Goal: Information Seeking & Learning: Learn about a topic

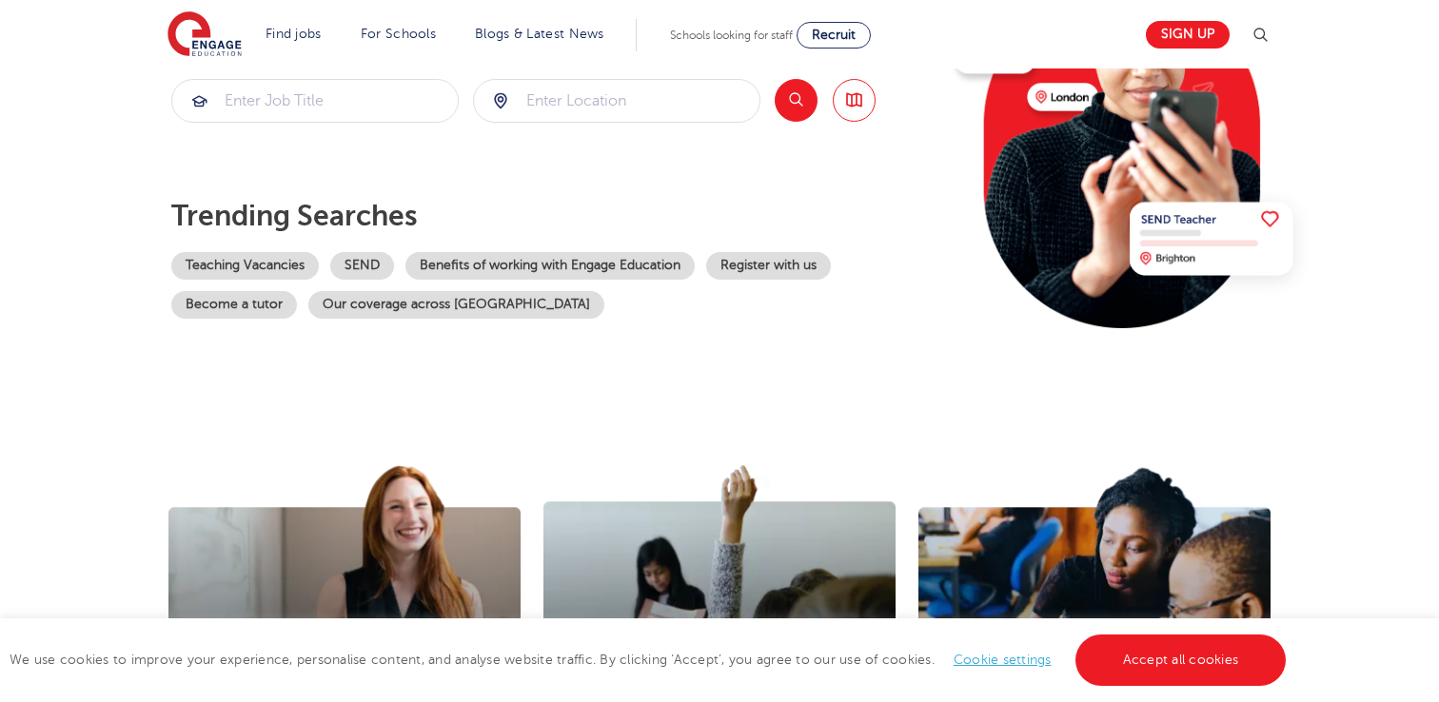
scroll to position [197, 0]
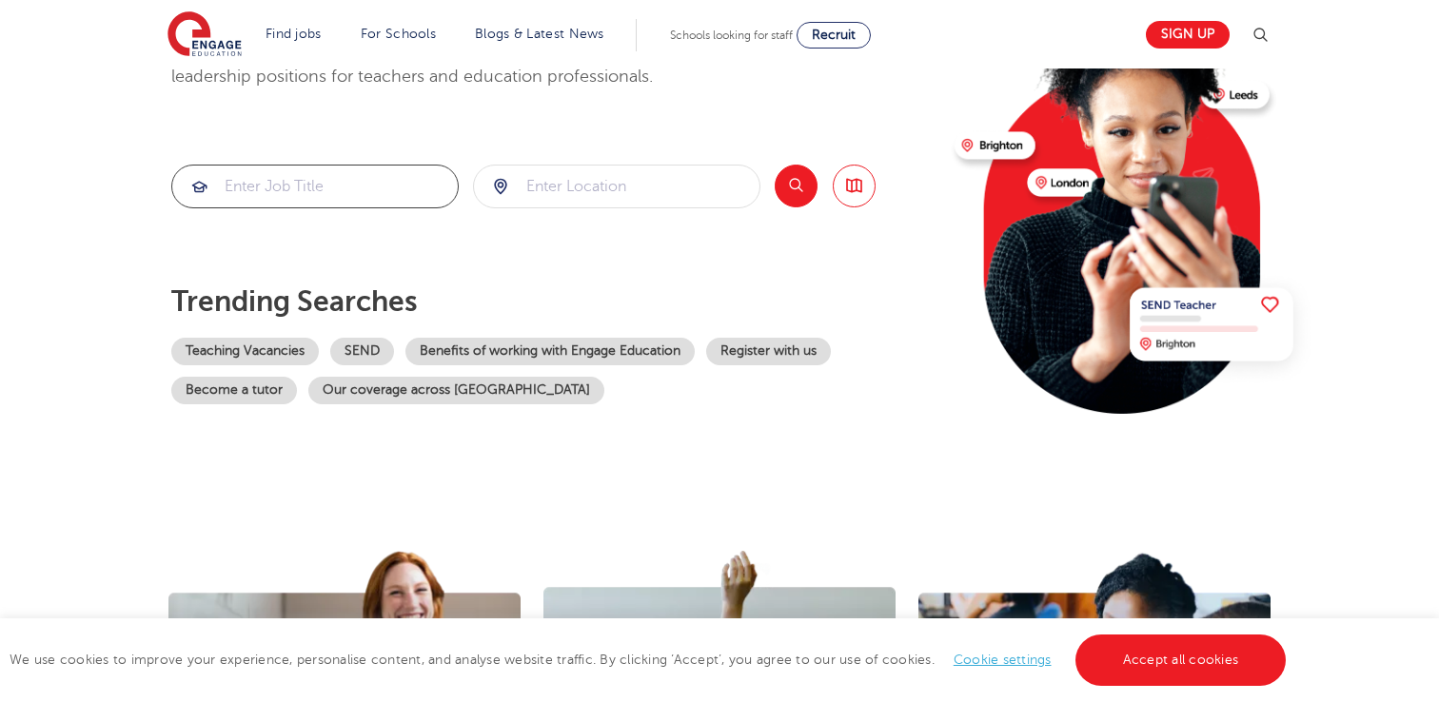
click at [306, 176] on input "search" at bounding box center [314, 187] width 285 height 42
click at [242, 353] on link "Teaching Vacancies" at bounding box center [244, 352] width 147 height 28
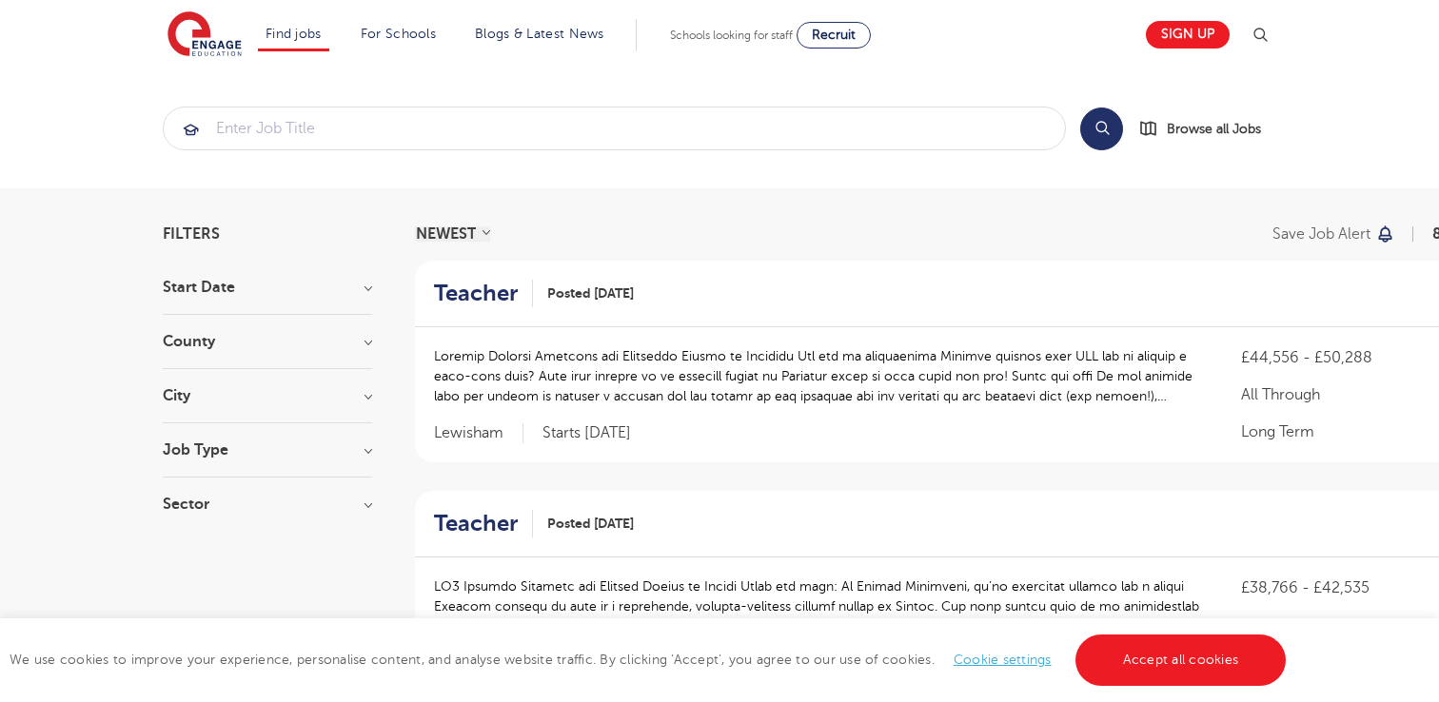
click at [357, 336] on h3 "County" at bounding box center [267, 341] width 209 height 15
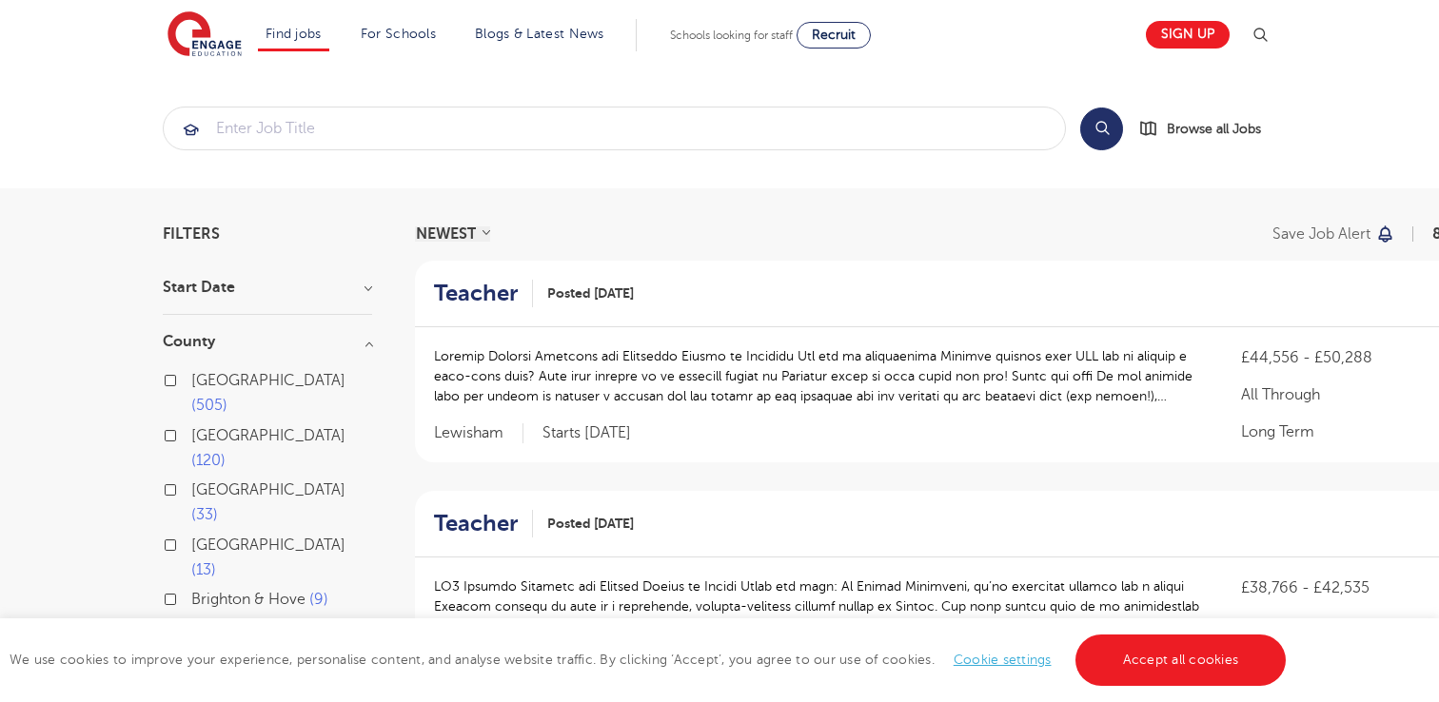
click at [191, 381] on label "London 505" at bounding box center [281, 393] width 181 height 50
click at [191, 381] on input "London 505" at bounding box center [197, 378] width 12 height 12
checkbox input "true"
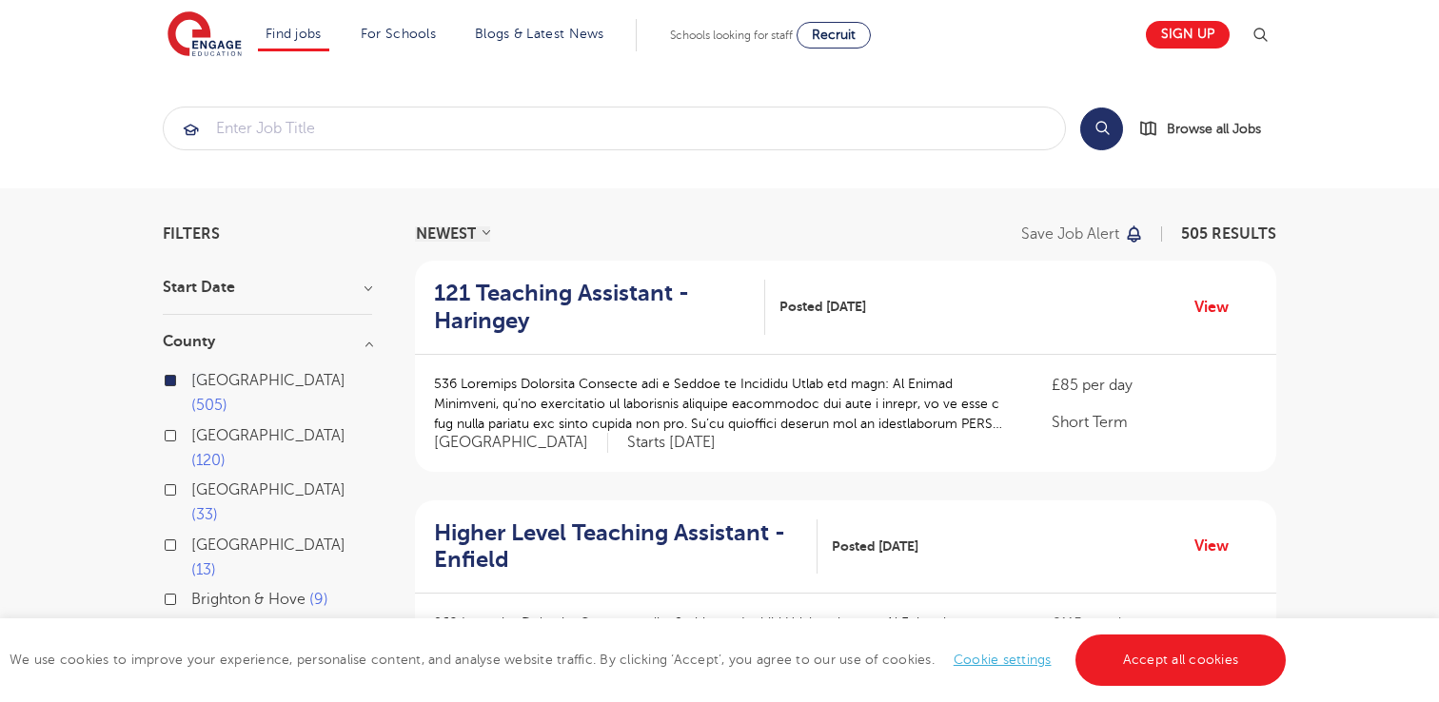
click at [368, 342] on h3 "County" at bounding box center [267, 341] width 209 height 15
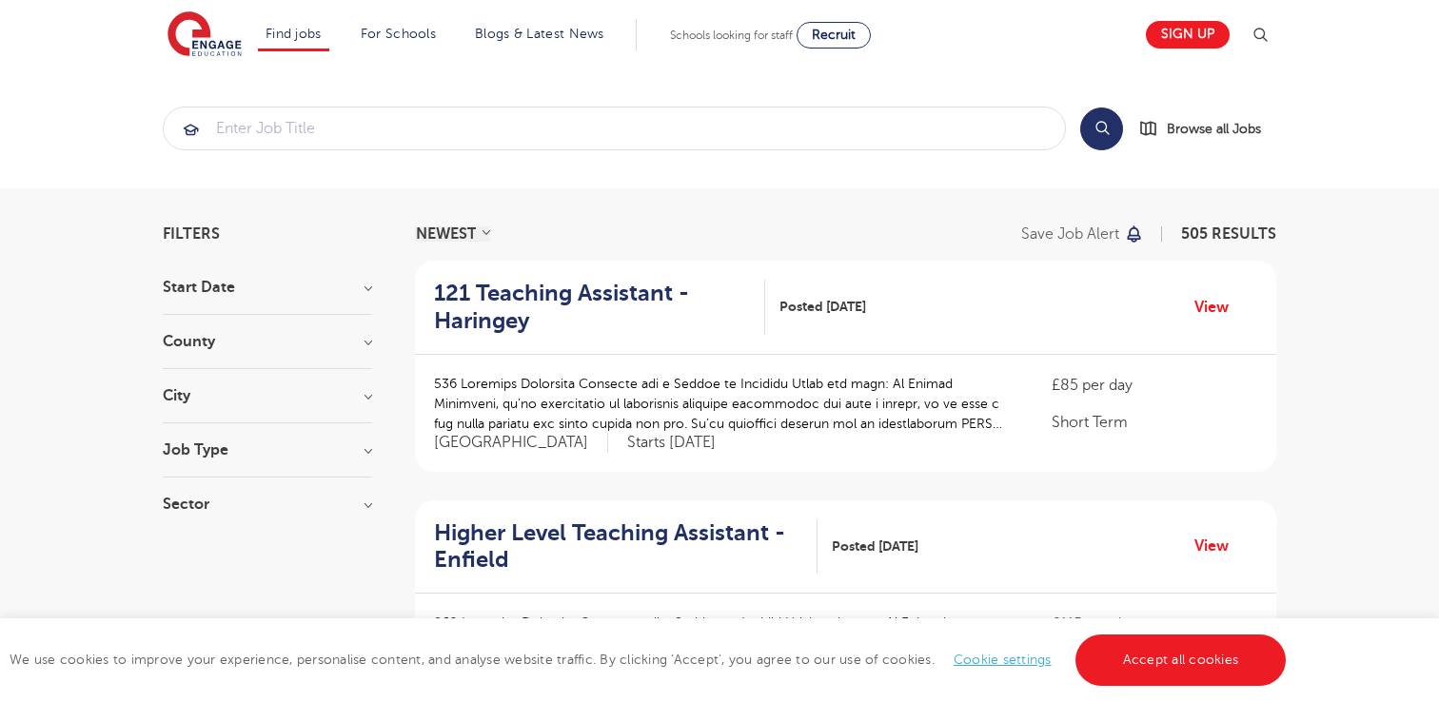
click at [370, 403] on div "City Hounslow 62 Wandsworth 30 Newham 28 Slough 25 Redbridge 24 Show more" at bounding box center [267, 405] width 209 height 35
click at [366, 392] on h3 "City" at bounding box center [267, 395] width 209 height 15
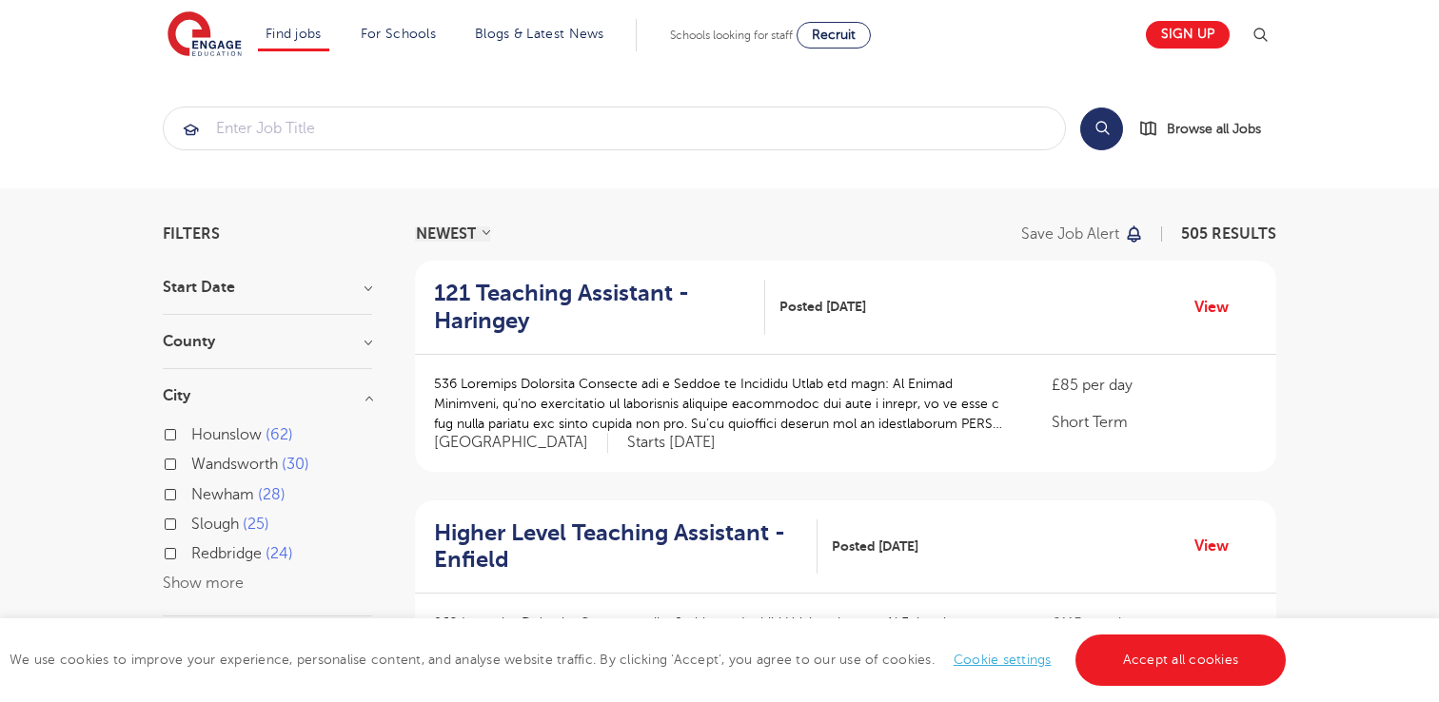
click at [191, 462] on label "Wandsworth 30" at bounding box center [250, 464] width 118 height 25
click at [191, 462] on input "Wandsworth 30" at bounding box center [197, 462] width 12 height 12
checkbox input "true"
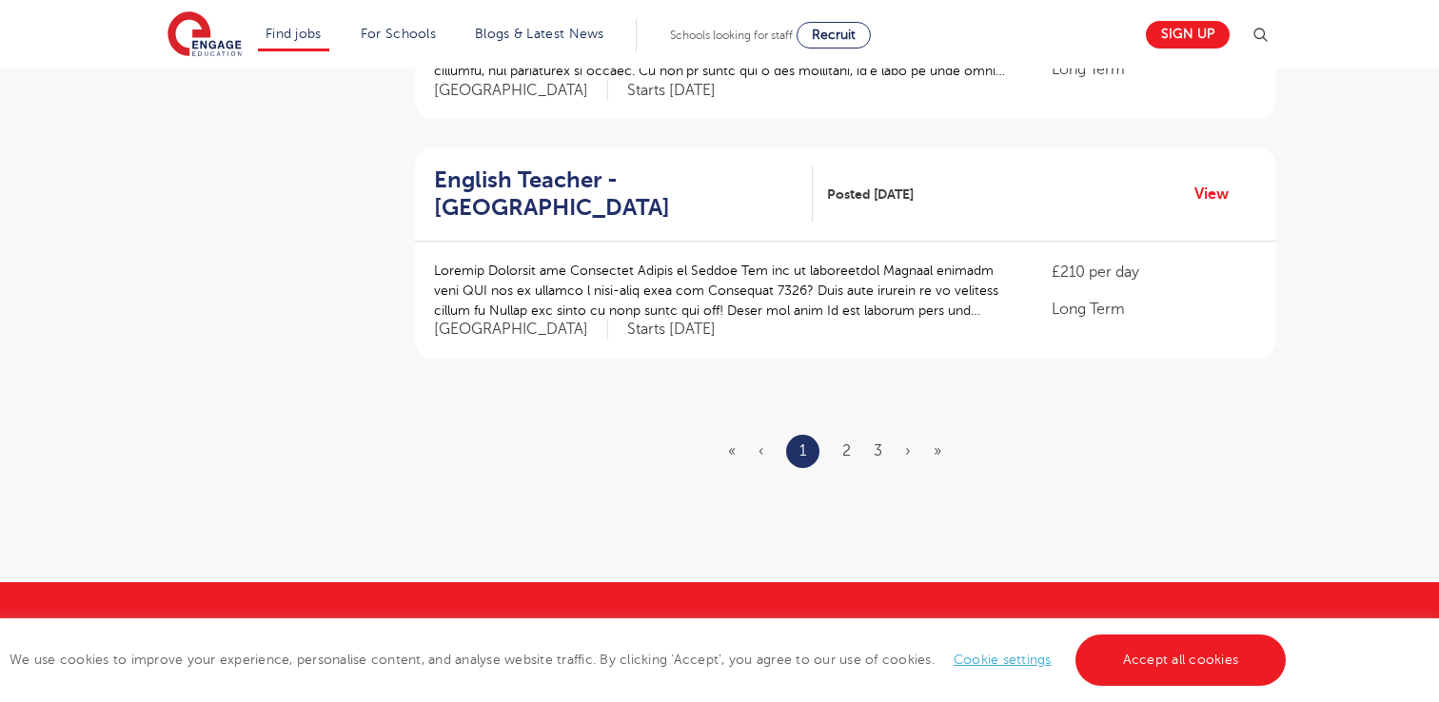
scroll to position [2406, 0]
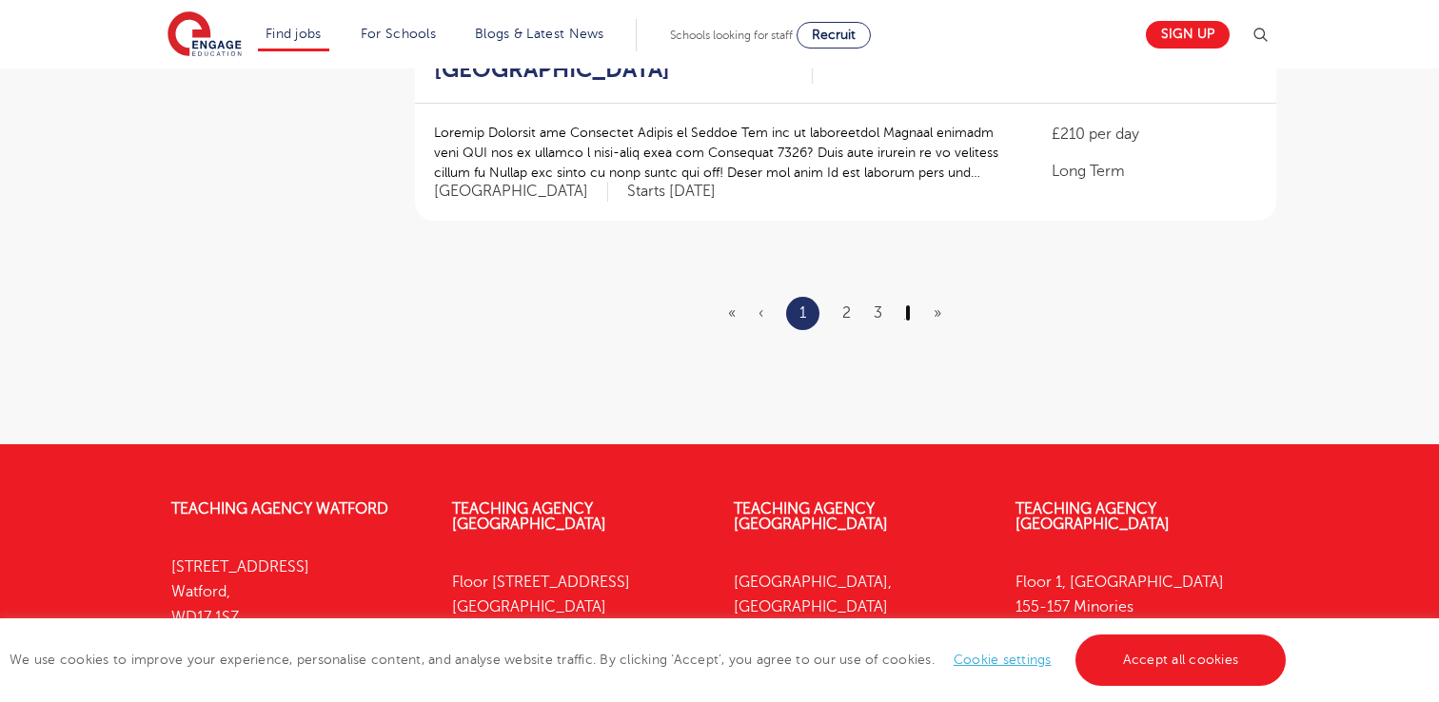
click at [906, 318] on link "›" at bounding box center [908, 313] width 6 height 17
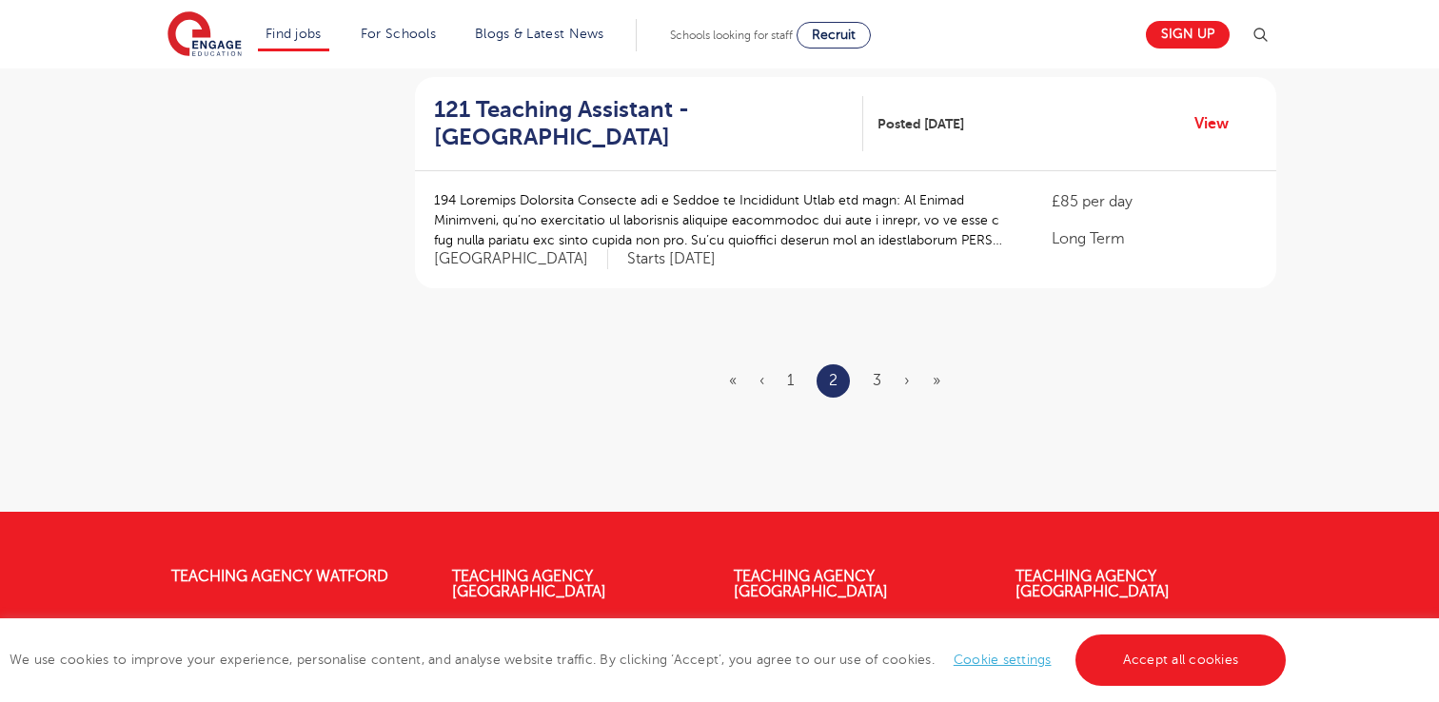
scroll to position [2348, 0]
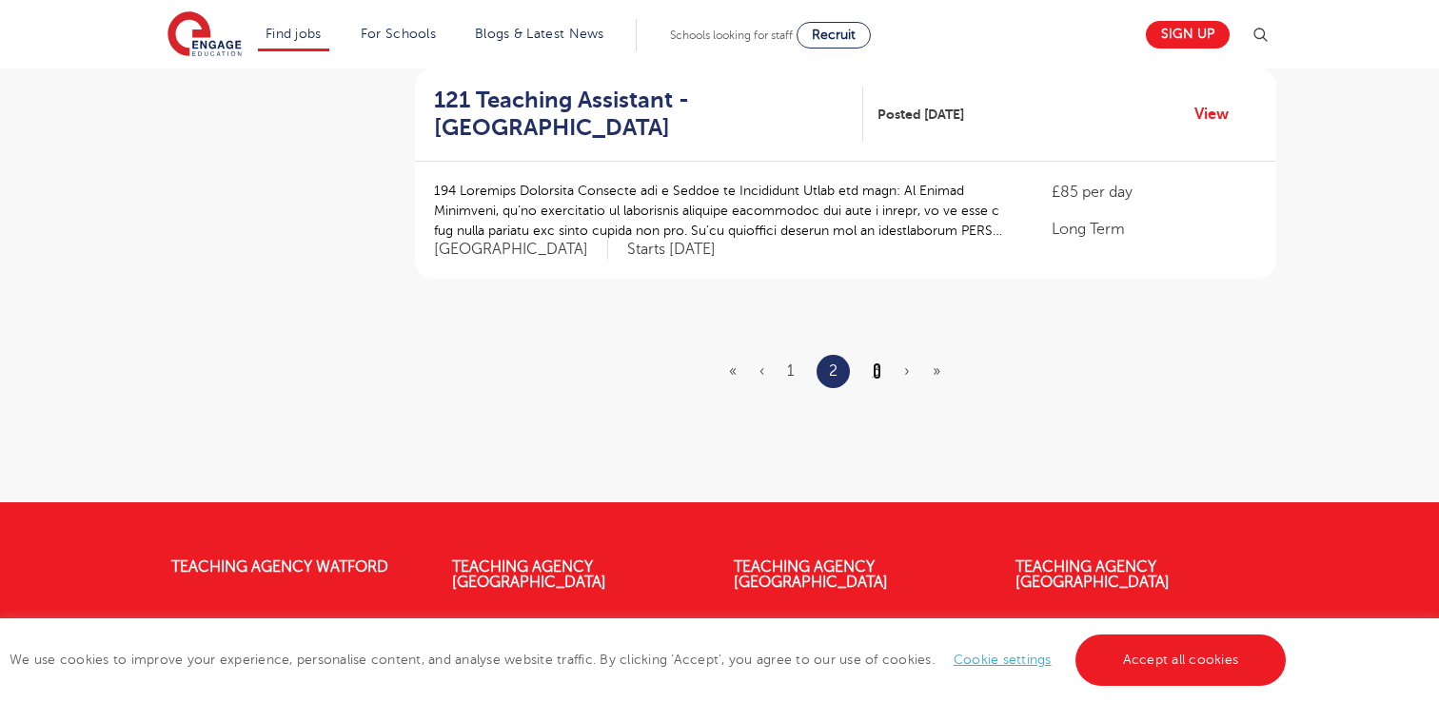
click at [876, 364] on link "3" at bounding box center [877, 371] width 9 height 17
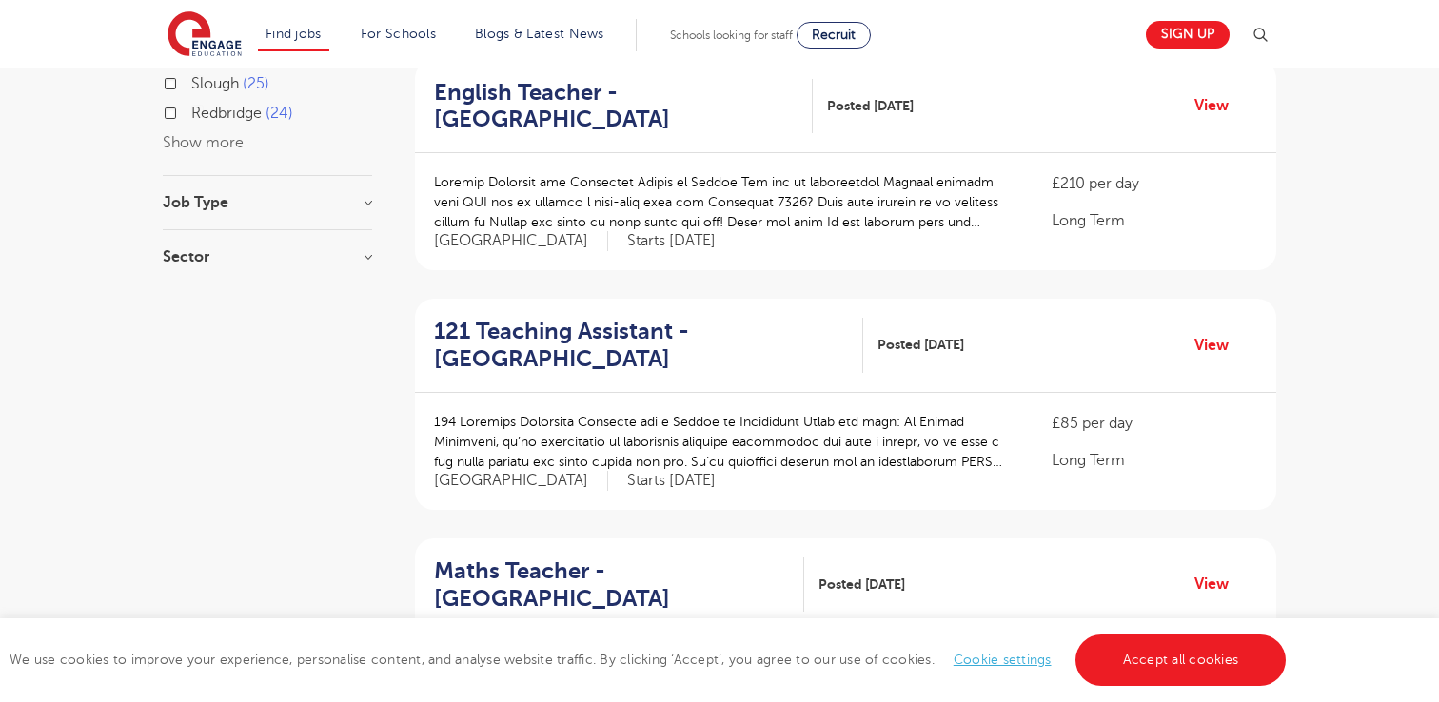
scroll to position [443, 0]
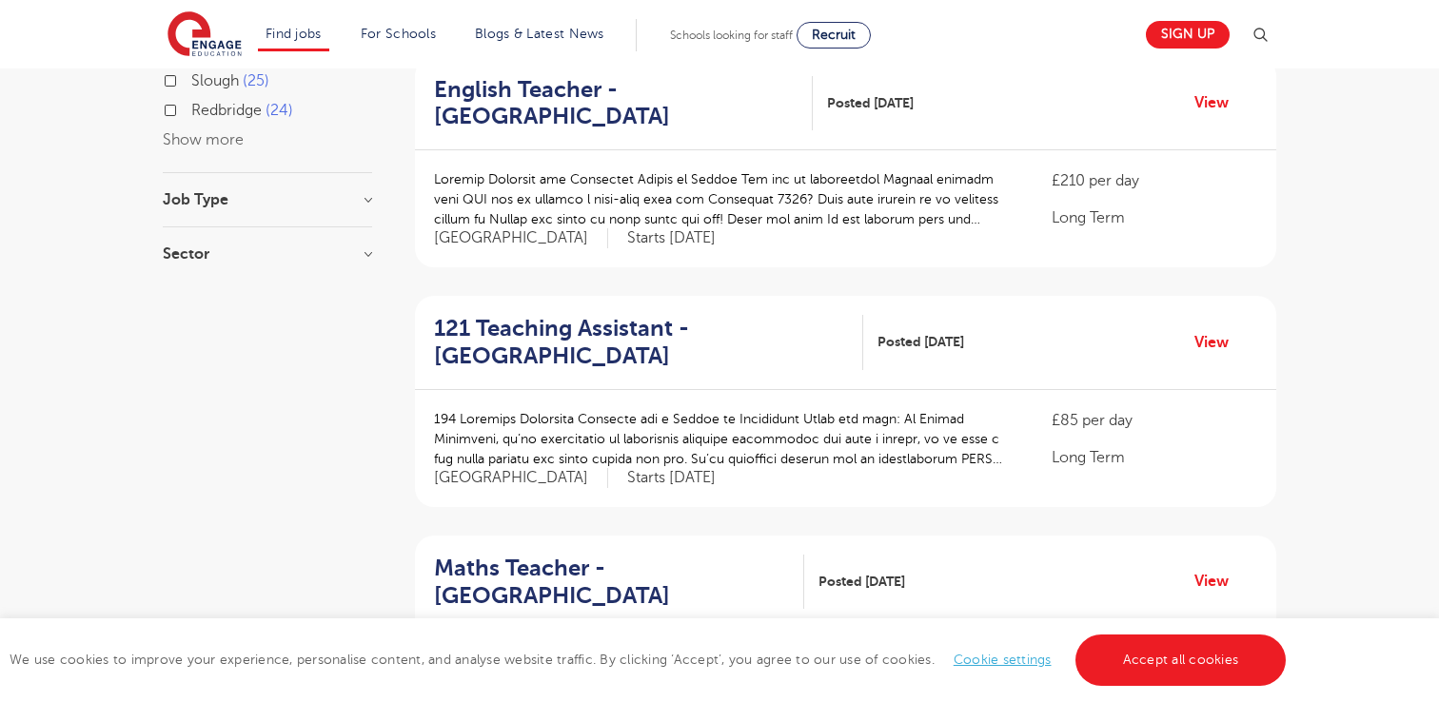
click at [370, 257] on h3 "Sector" at bounding box center [267, 253] width 209 height 15
click at [233, 294] on span "Long Term" at bounding box center [227, 293] width 73 height 17
click at [204, 294] on input "Long Term 30" at bounding box center [197, 291] width 12 height 12
checkbox input "true"
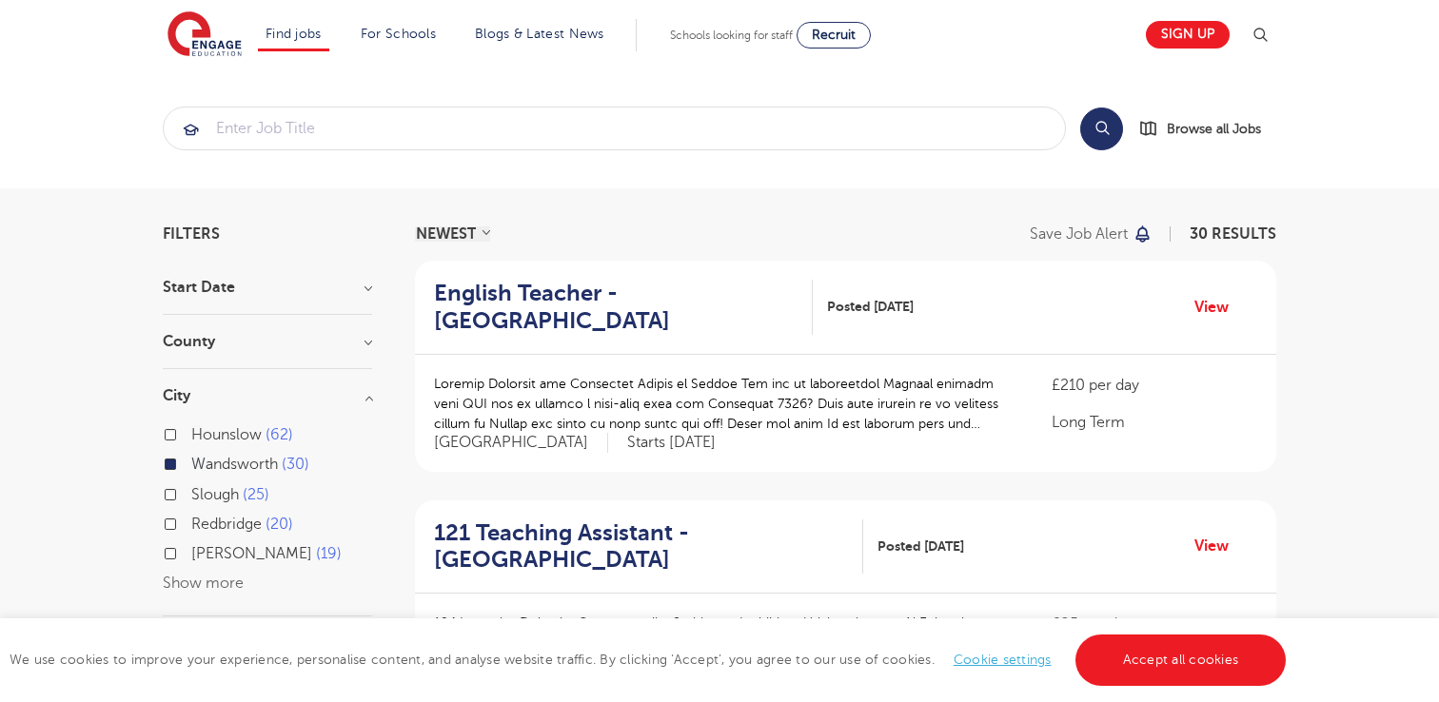
click at [200, 581] on button "Show more" at bounding box center [203, 583] width 81 height 17
click at [369, 400] on h3 "City" at bounding box center [267, 395] width 209 height 15
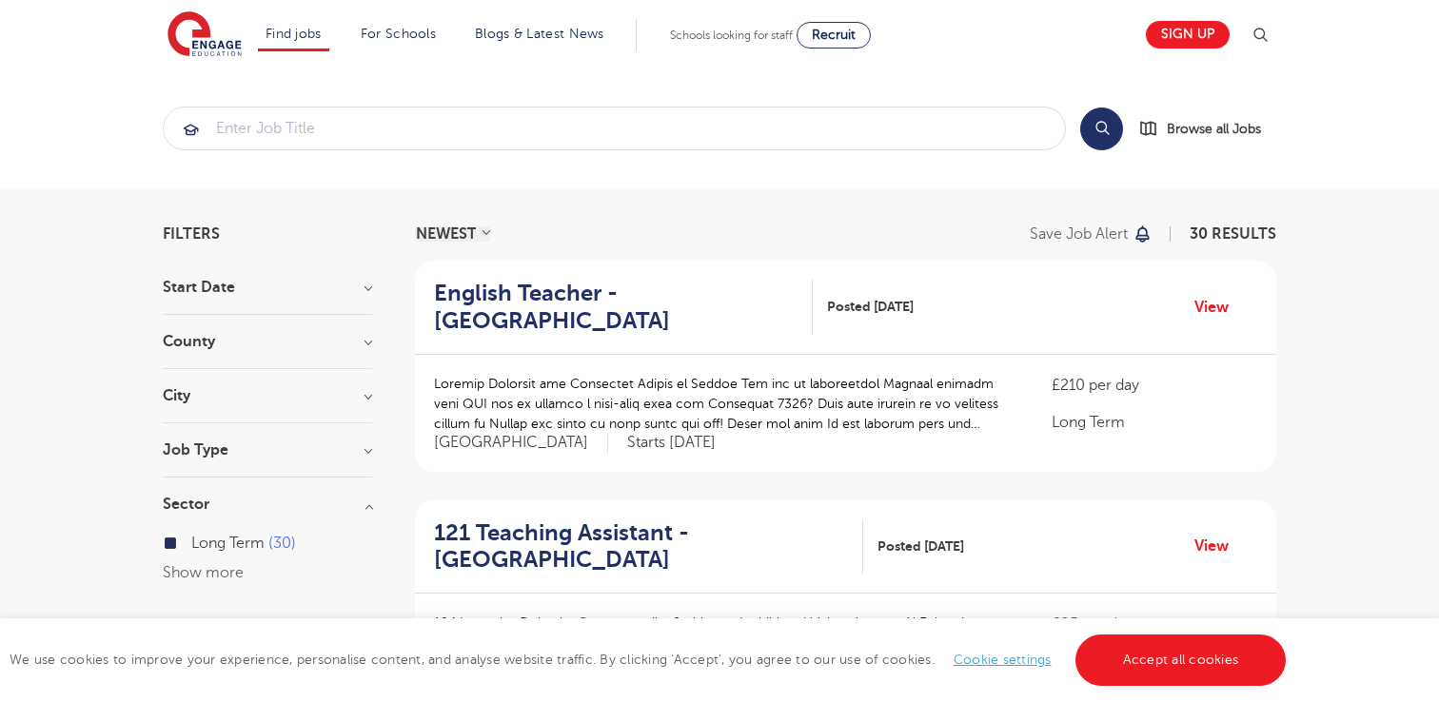
click at [367, 397] on h3 "City" at bounding box center [267, 395] width 209 height 15
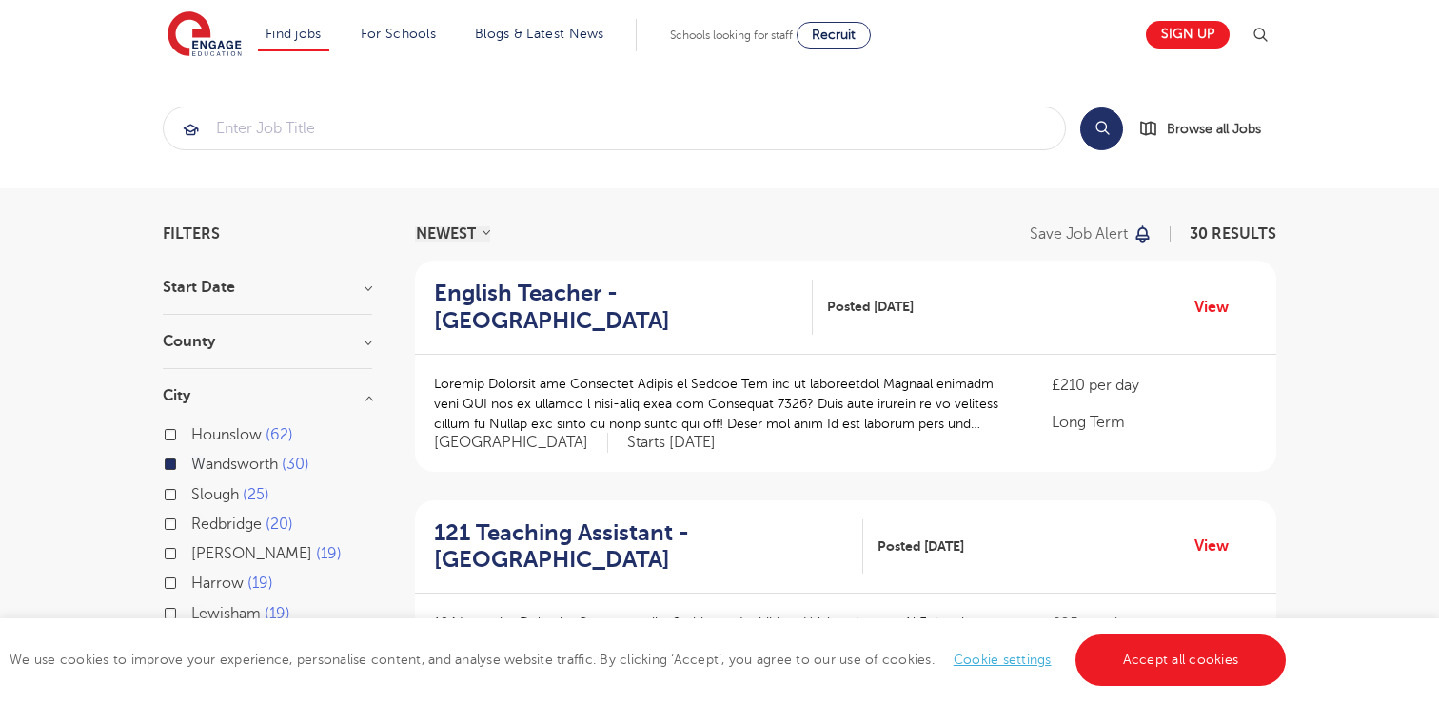
click at [363, 397] on h3 "City" at bounding box center [267, 395] width 209 height 15
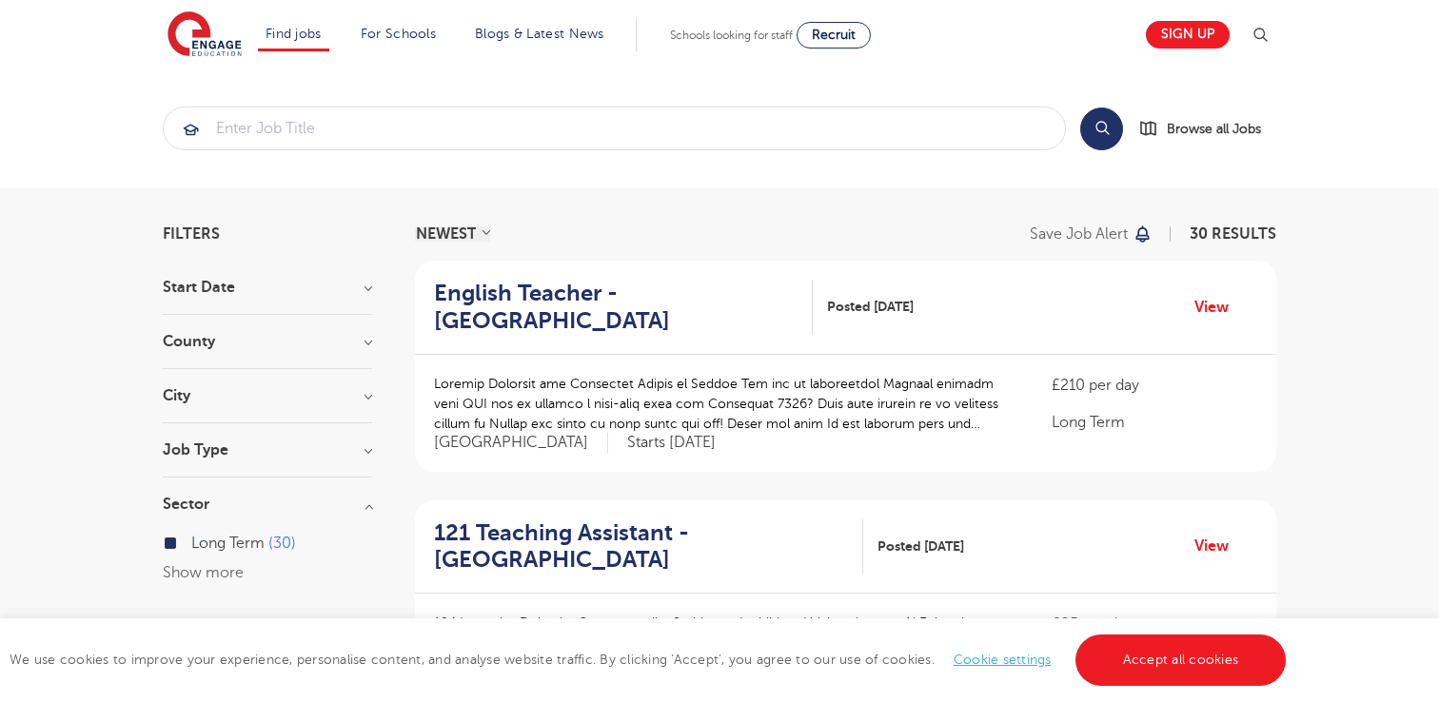
click at [367, 354] on div "County London 30 Show more" at bounding box center [267, 351] width 209 height 35
click at [367, 347] on h3 "County" at bounding box center [267, 341] width 209 height 15
click at [191, 381] on label "London 30" at bounding box center [281, 393] width 181 height 50
click at [191, 381] on input "London 30" at bounding box center [197, 378] width 12 height 12
checkbox input "false"
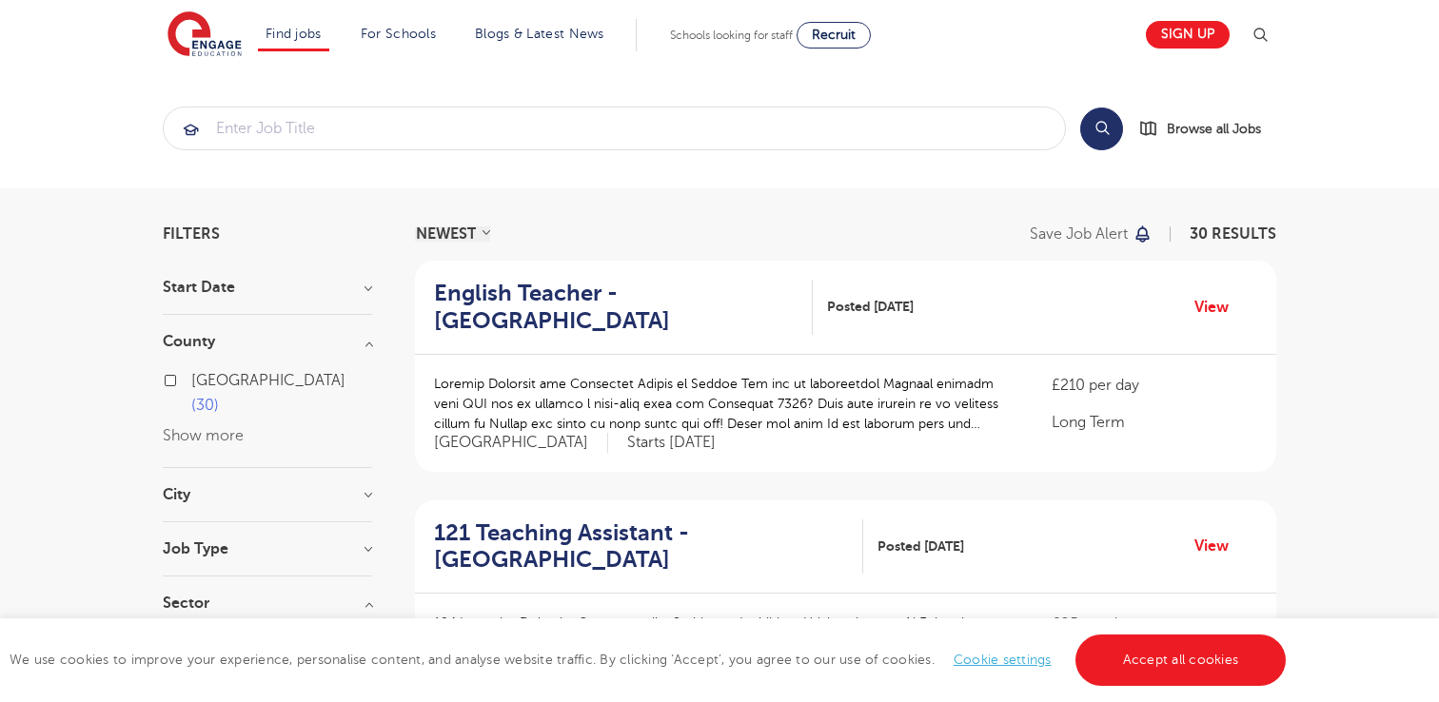
click at [191, 380] on label "London 30" at bounding box center [281, 393] width 181 height 50
click at [191, 380] on input "London 30" at bounding box center [197, 378] width 12 height 12
checkbox input "true"
click at [191, 380] on label "London 30" at bounding box center [281, 393] width 181 height 50
click at [191, 380] on input "London 30" at bounding box center [197, 378] width 12 height 12
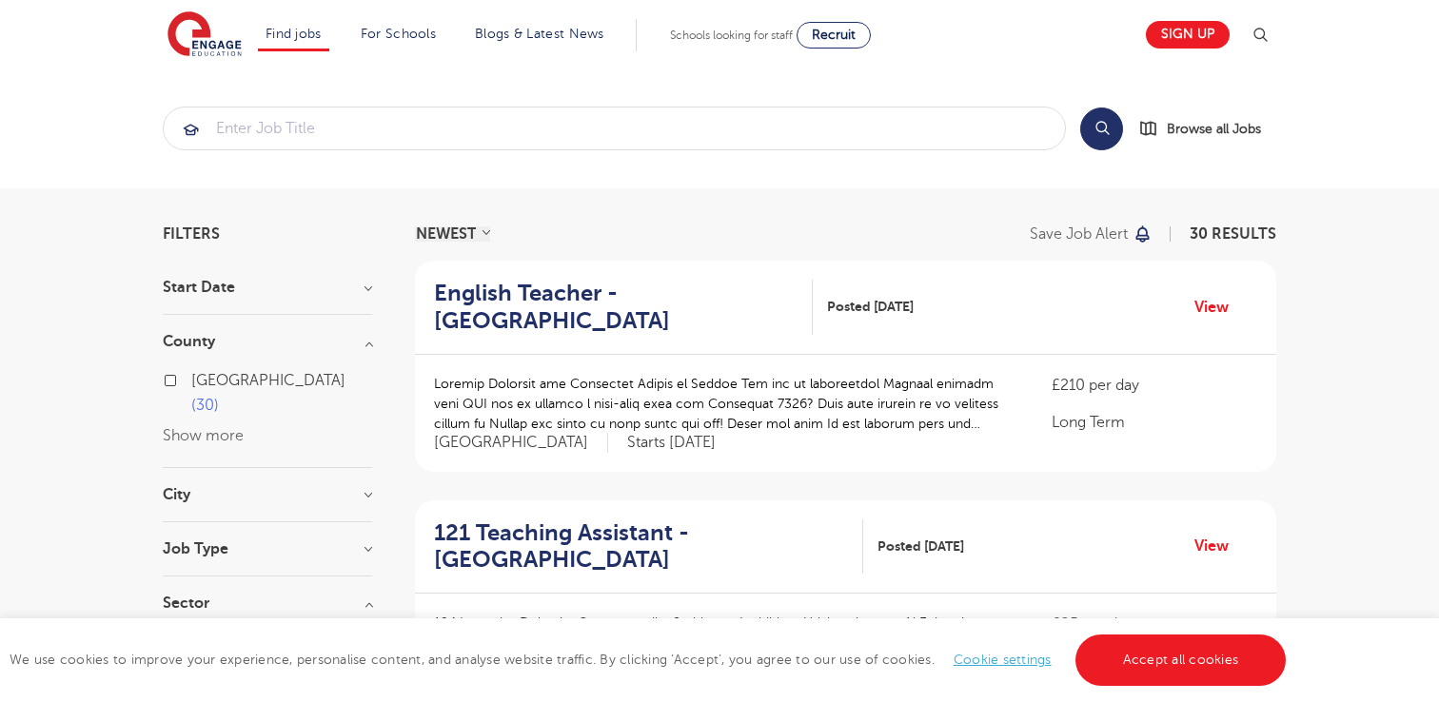
click at [191, 381] on label "London 30" at bounding box center [281, 393] width 181 height 50
click at [191, 381] on input "London 30" at bounding box center [197, 378] width 12 height 12
click at [362, 346] on h3 "County" at bounding box center [267, 341] width 209 height 15
click at [363, 487] on h3 "City" at bounding box center [267, 494] width 209 height 15
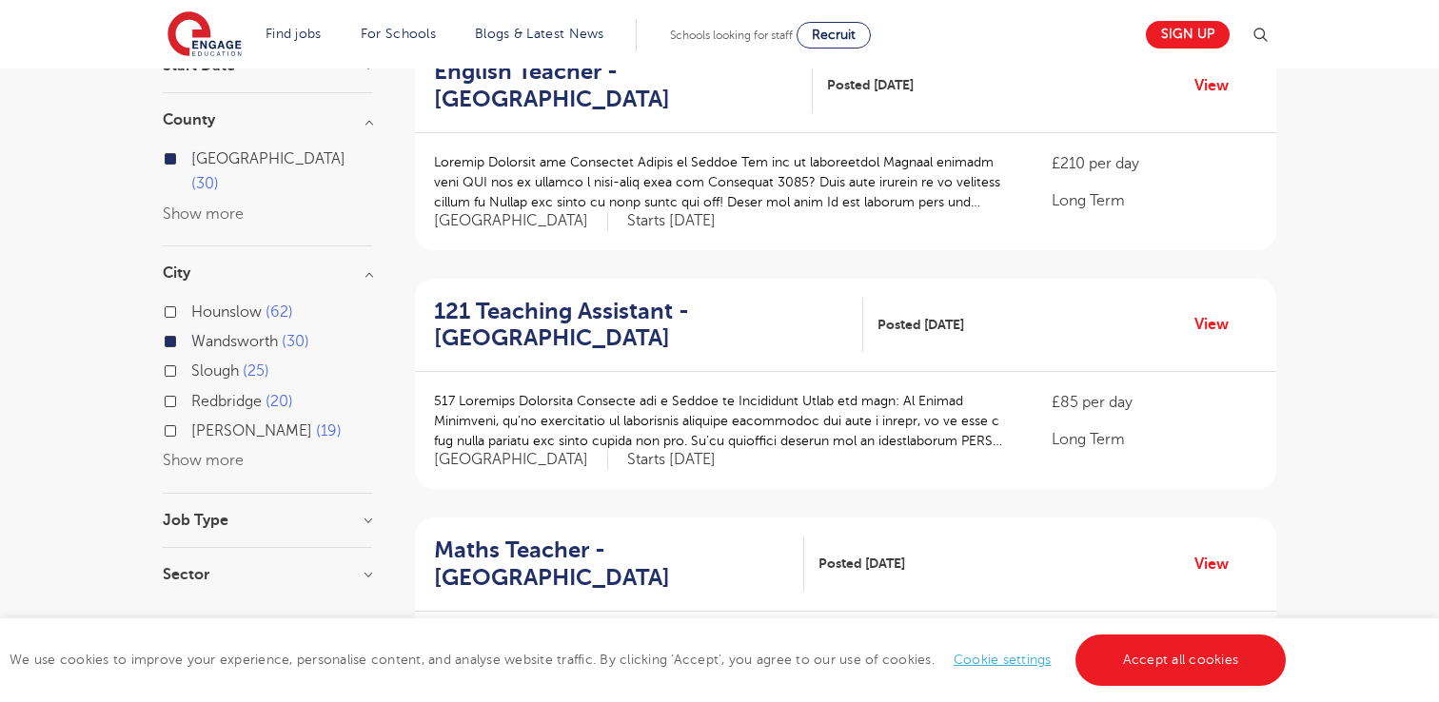
scroll to position [223, 0]
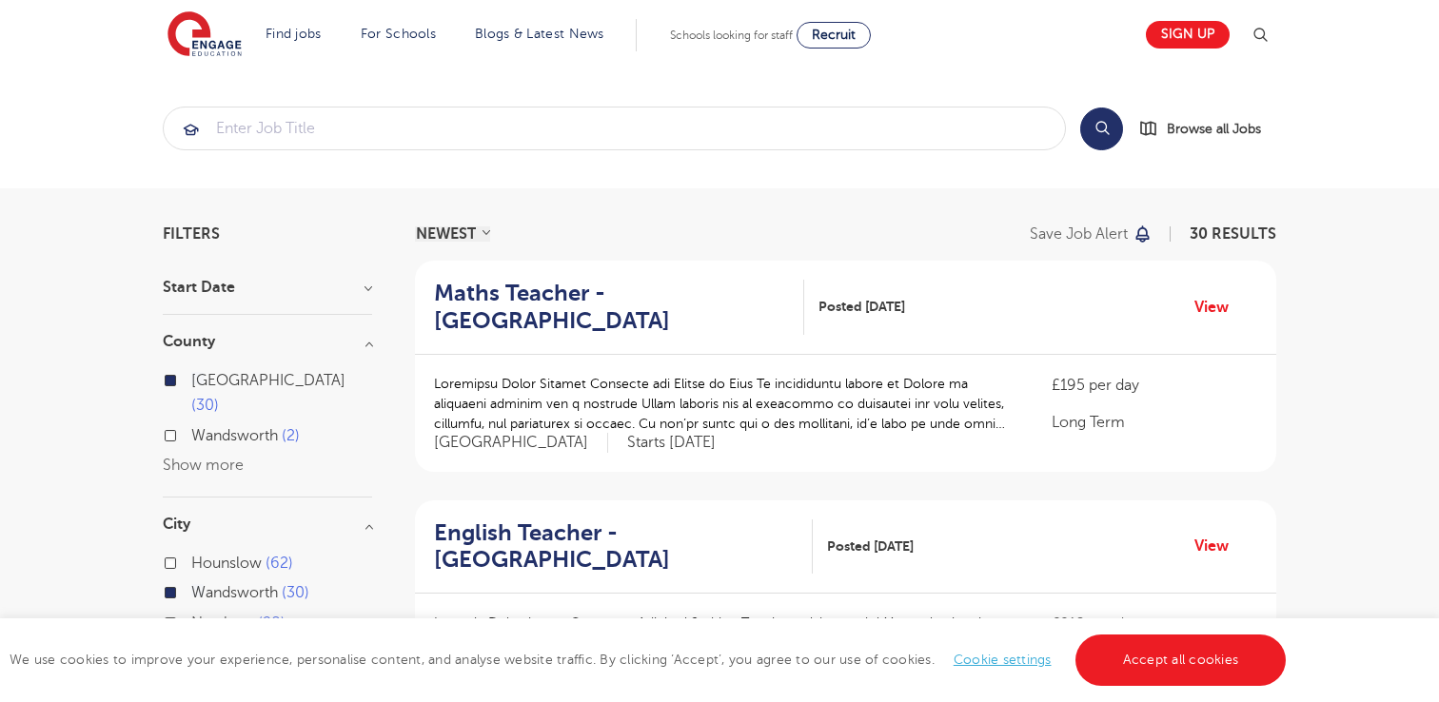
scroll to position [473, 0]
